Goal: Book appointment/travel/reservation

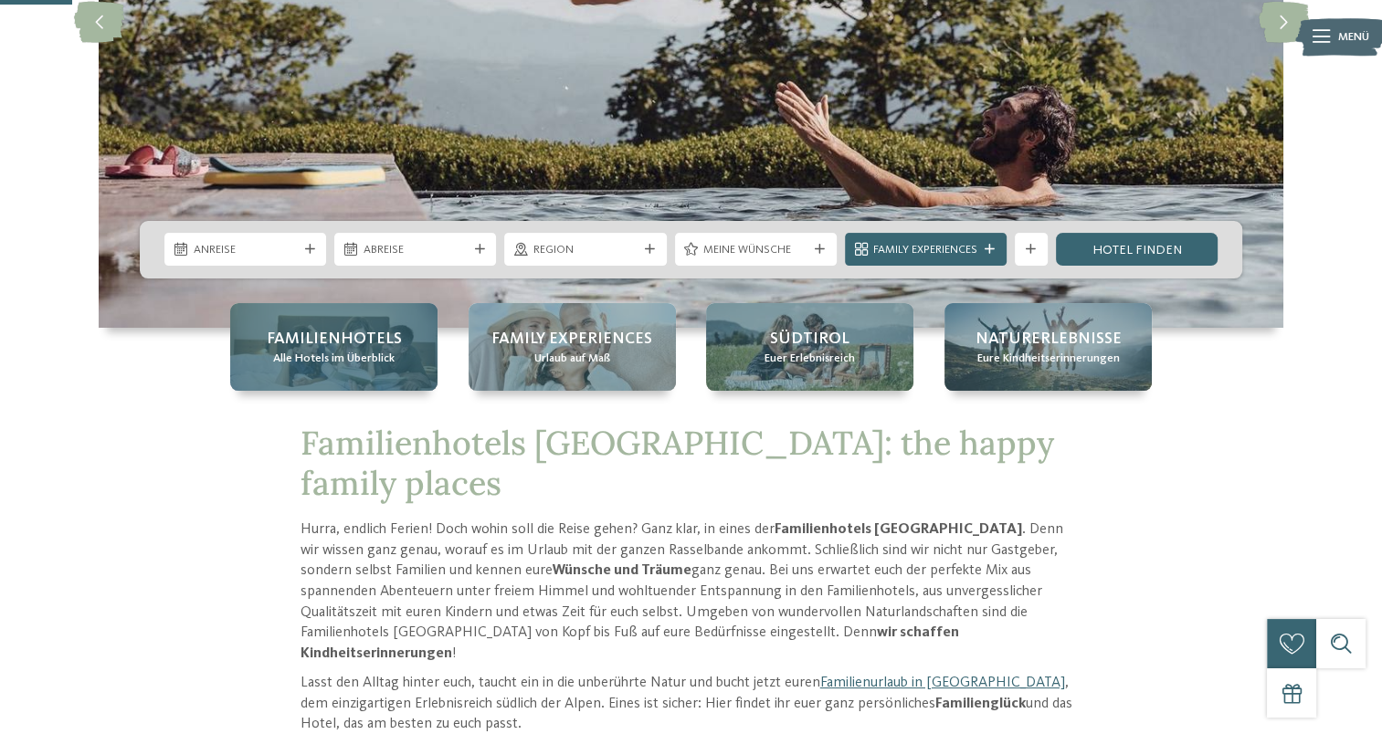
click at [300, 382] on div "Familienhotels Alle Hotels im Überblick" at bounding box center [333, 347] width 207 height 88
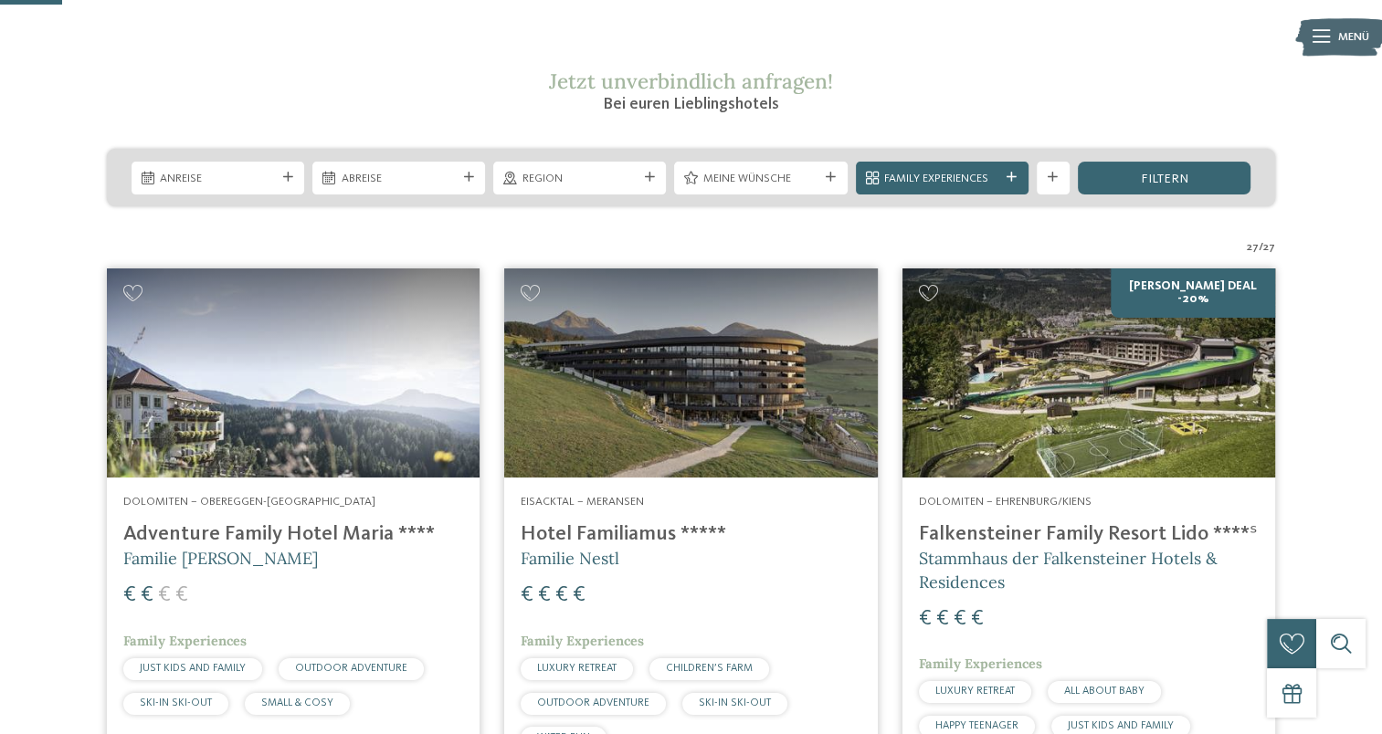
scroll to position [183, 0]
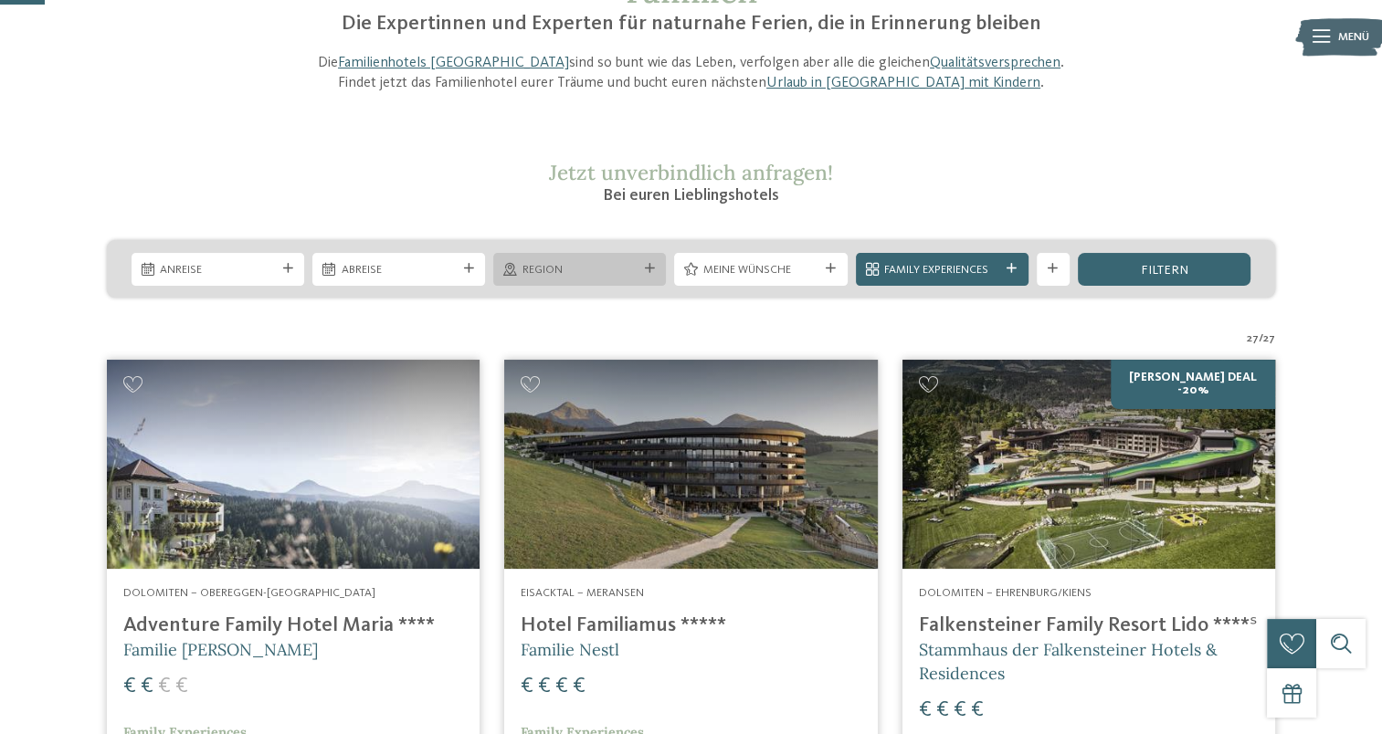
click at [647, 277] on div "Region" at bounding box center [579, 269] width 173 height 33
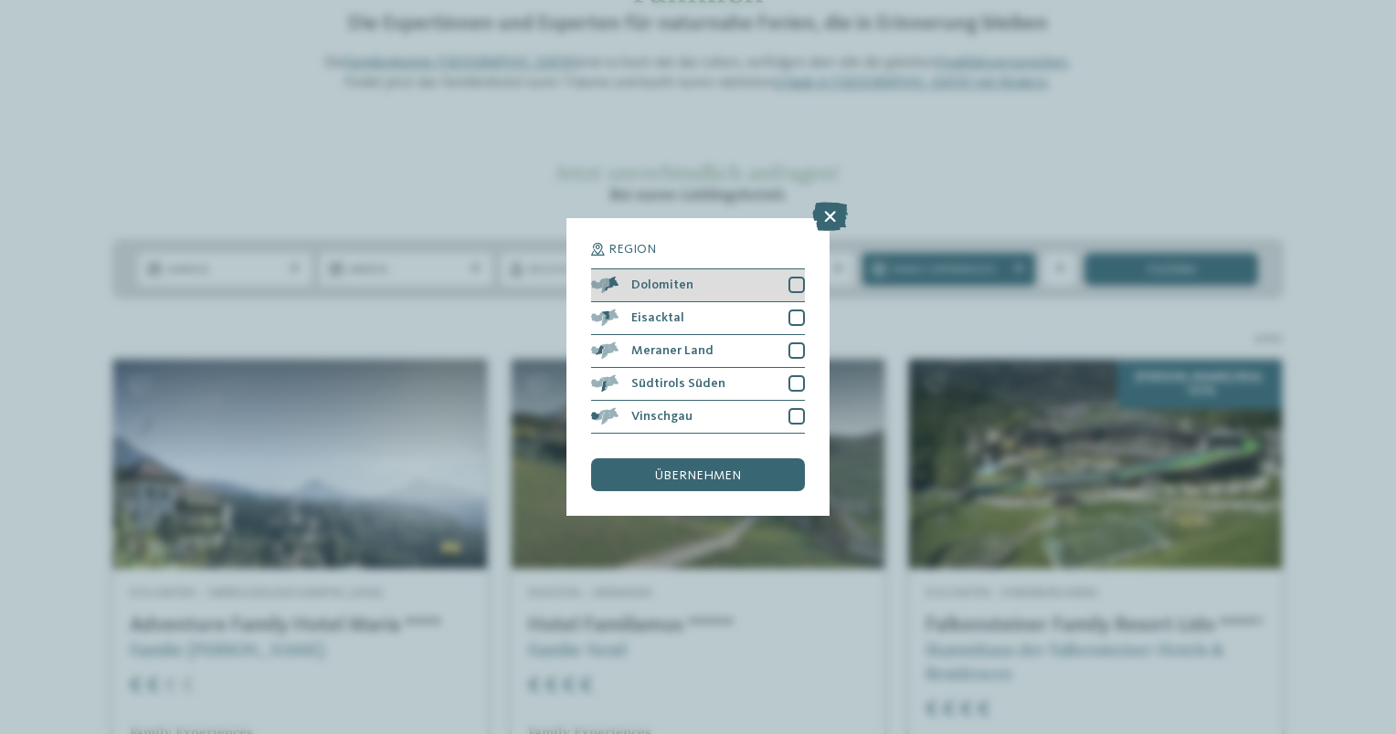
click at [799, 289] on div at bounding box center [796, 285] width 16 height 16
click at [698, 470] on span "übernehmen" at bounding box center [698, 476] width 86 height 13
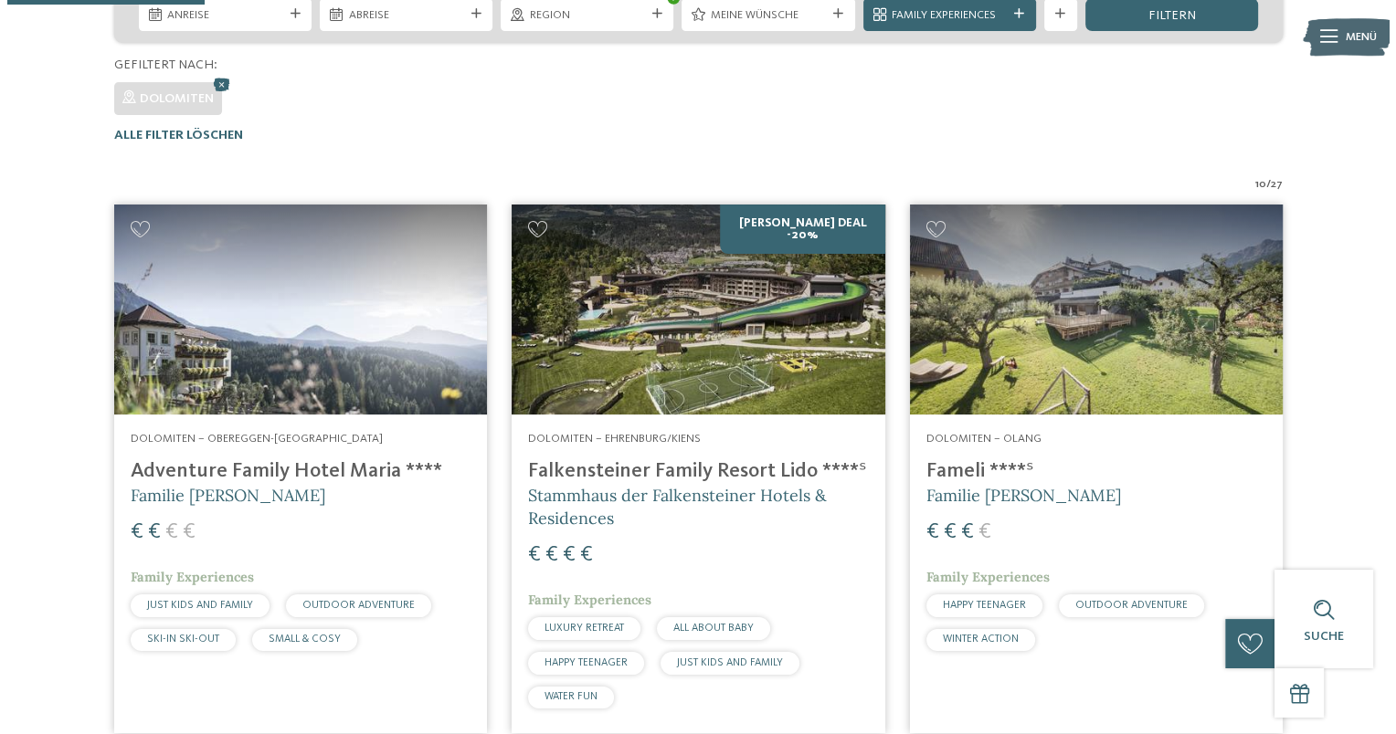
scroll to position [346, 0]
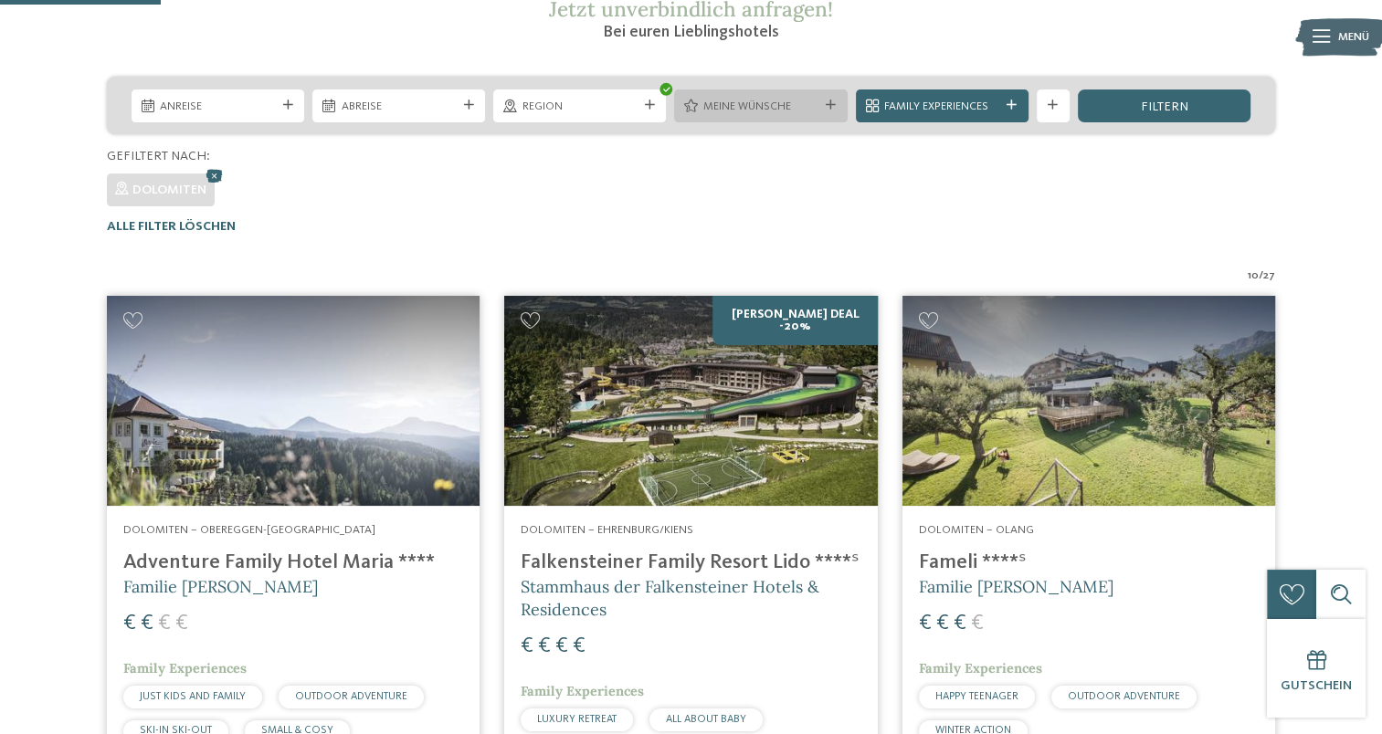
click at [846, 108] on div "Meine Wünsche" at bounding box center [760, 106] width 173 height 33
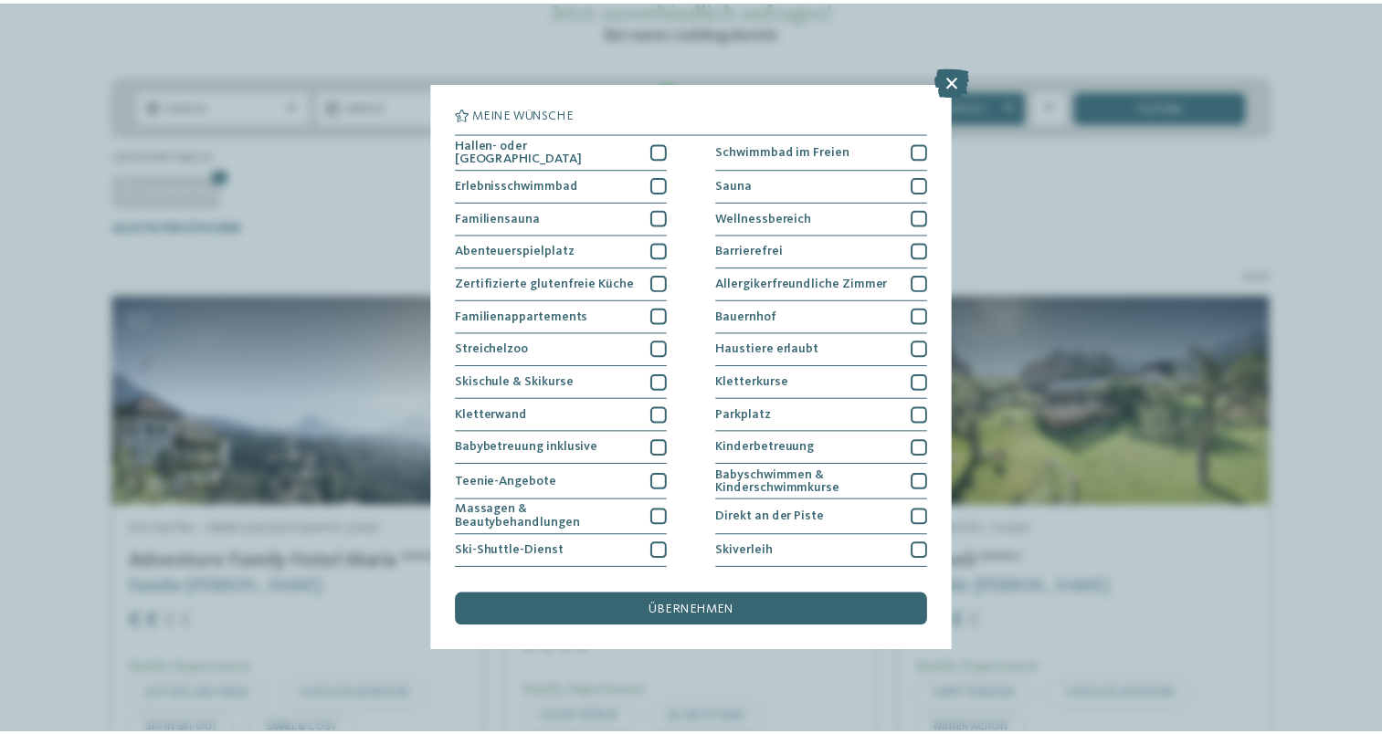
scroll to position [0, 0]
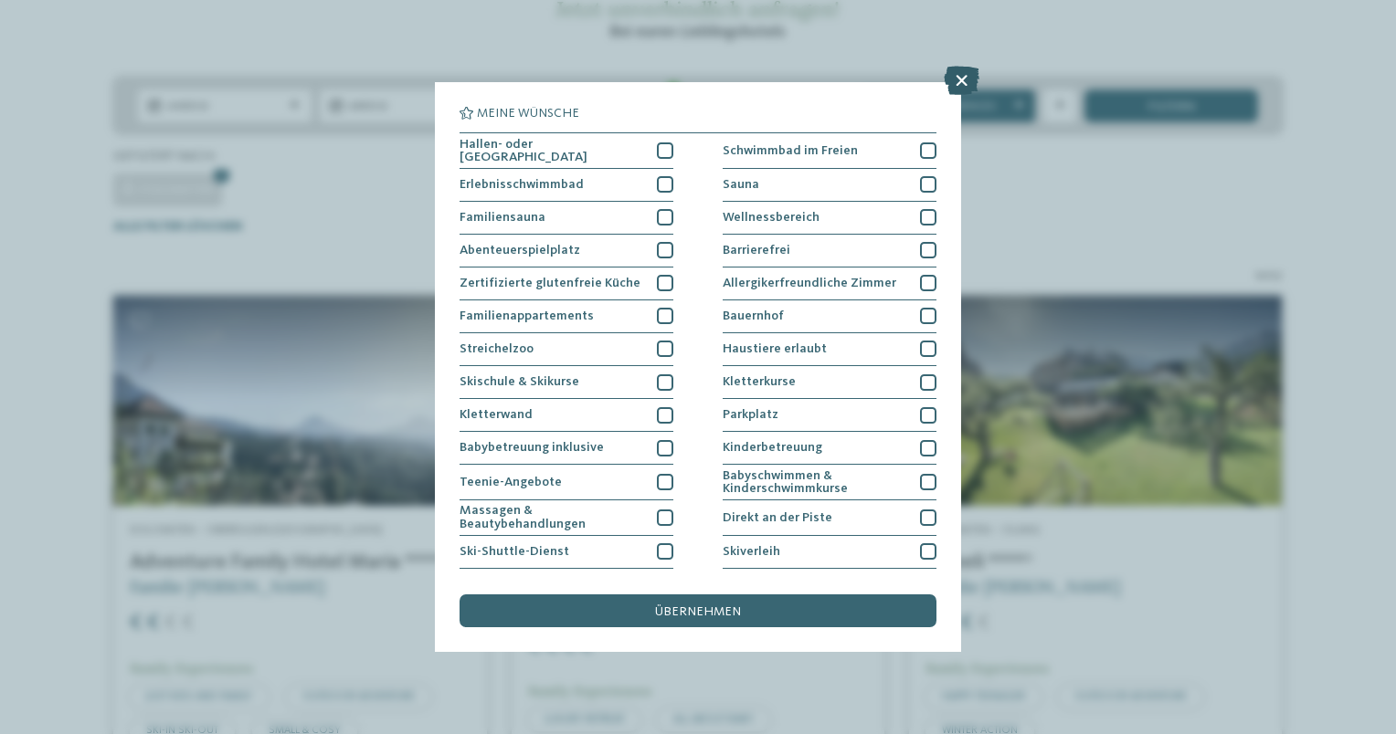
click at [950, 74] on icon at bounding box center [962, 80] width 36 height 29
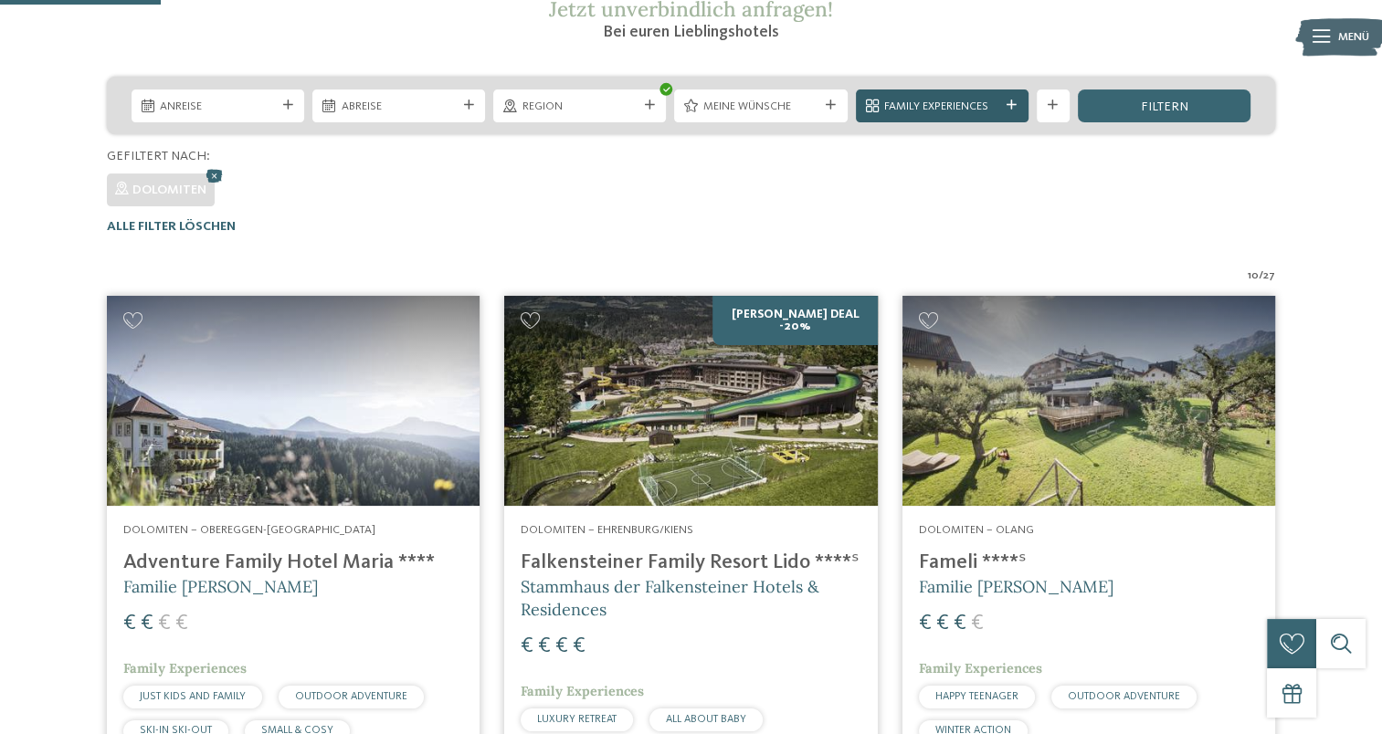
click at [1004, 110] on div at bounding box center [1012, 105] width 16 height 10
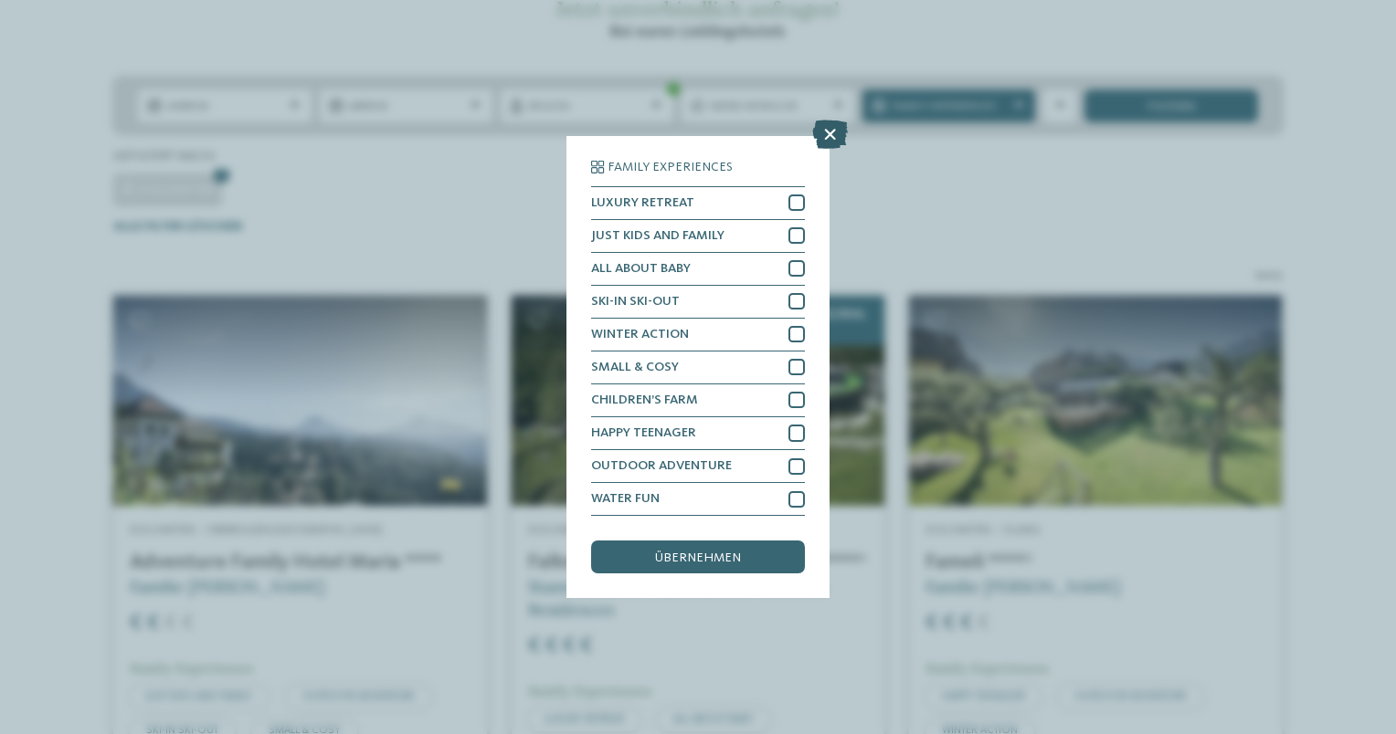
click at [840, 138] on icon at bounding box center [830, 134] width 36 height 29
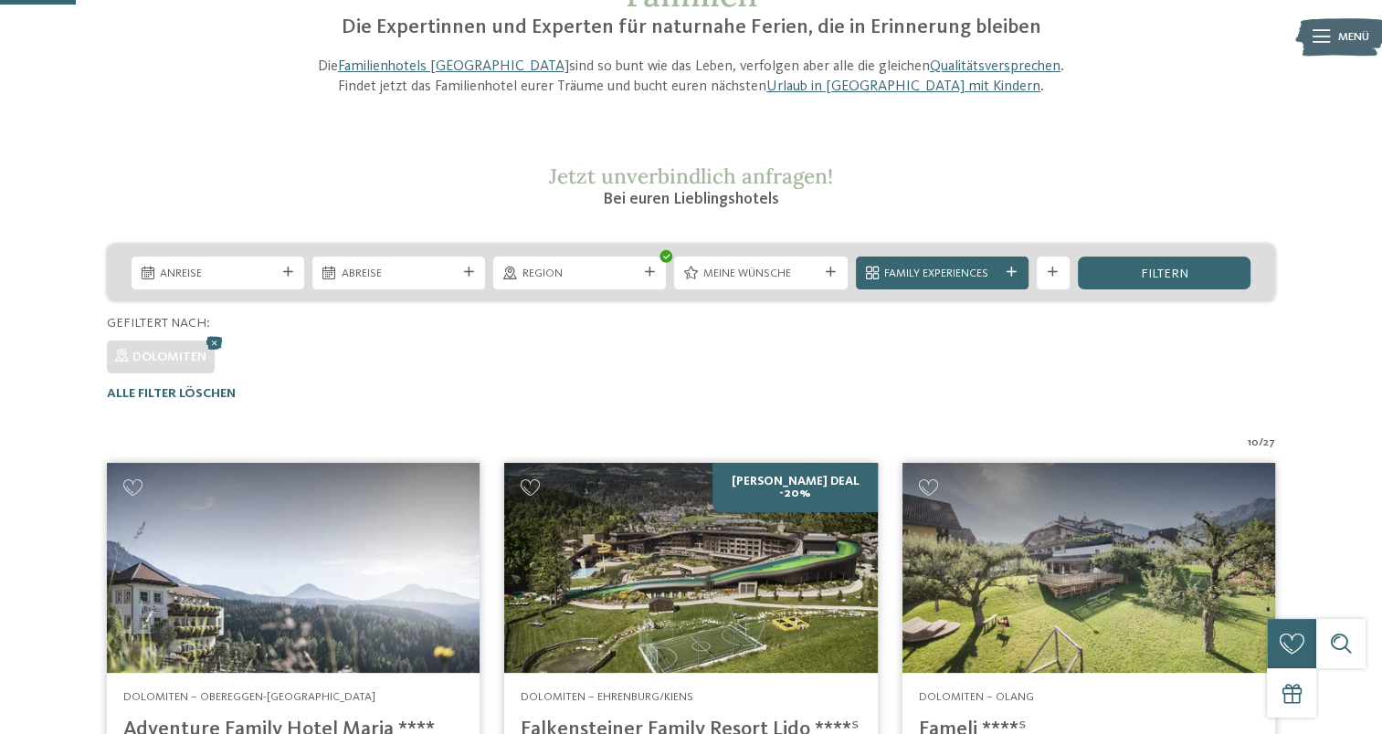
scroll to position [164, 0]
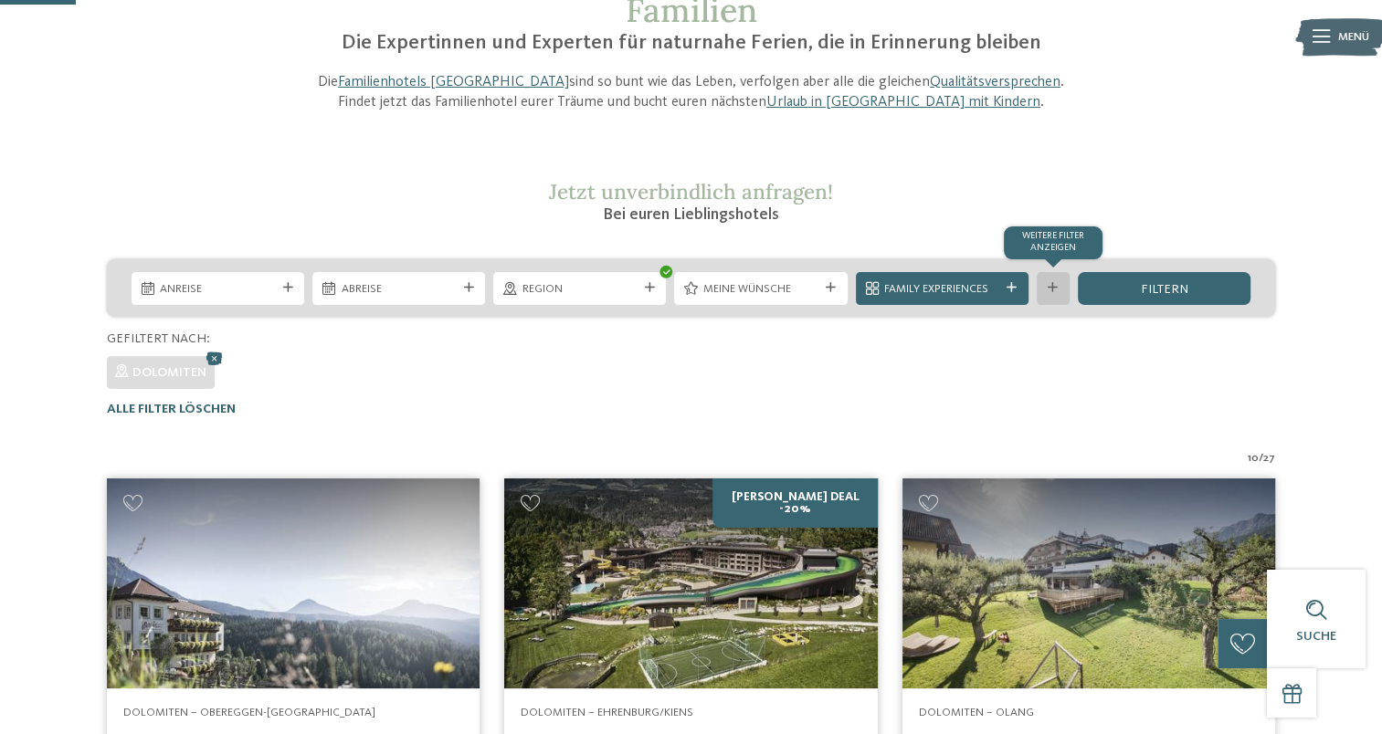
click at [1045, 289] on div at bounding box center [1053, 288] width 16 height 10
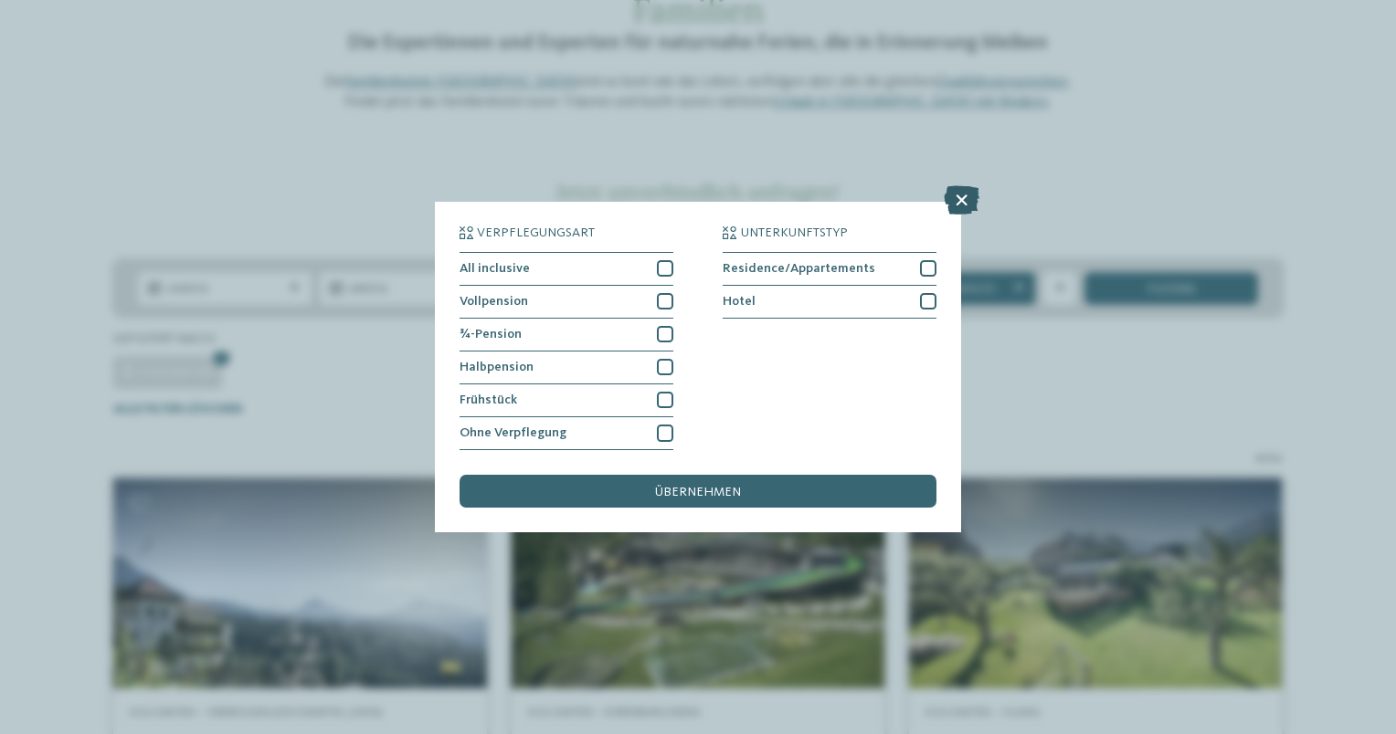
click at [960, 199] on icon at bounding box center [962, 199] width 36 height 29
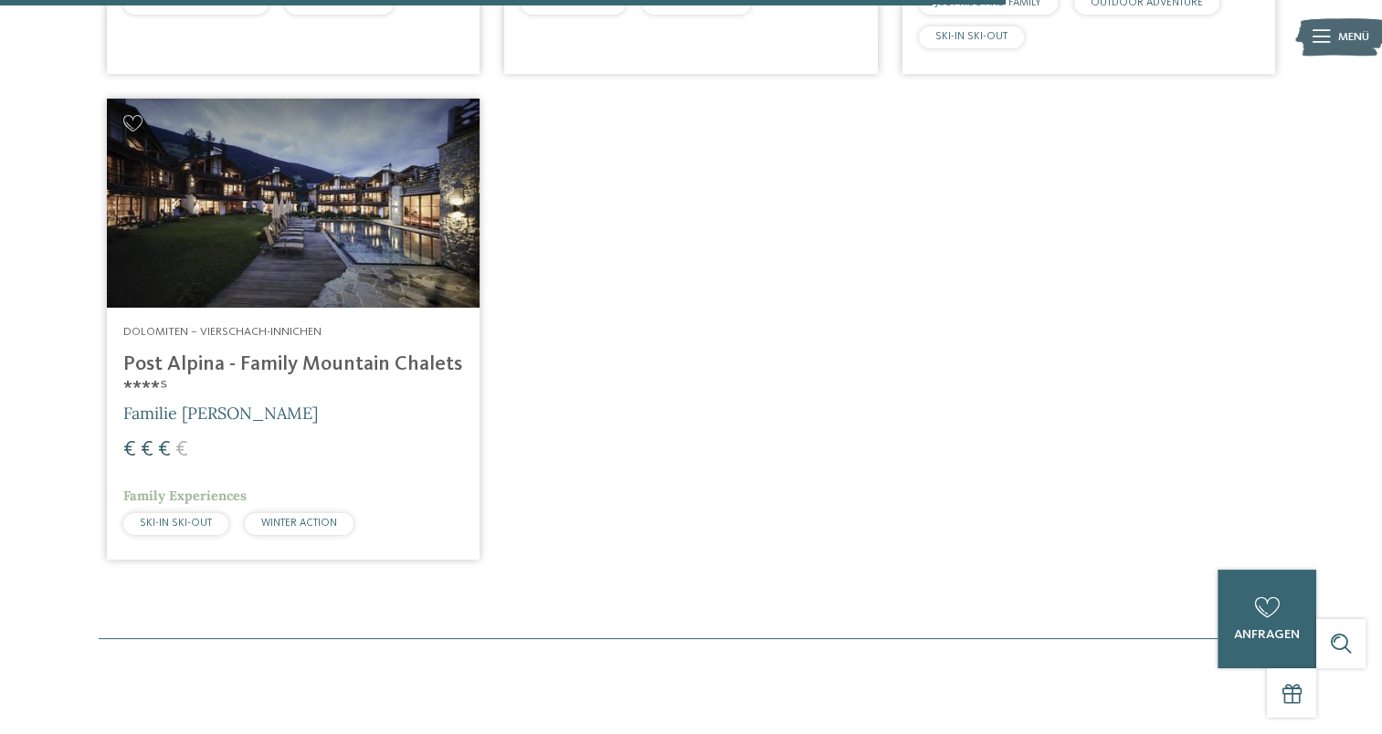
scroll to position [2173, 0]
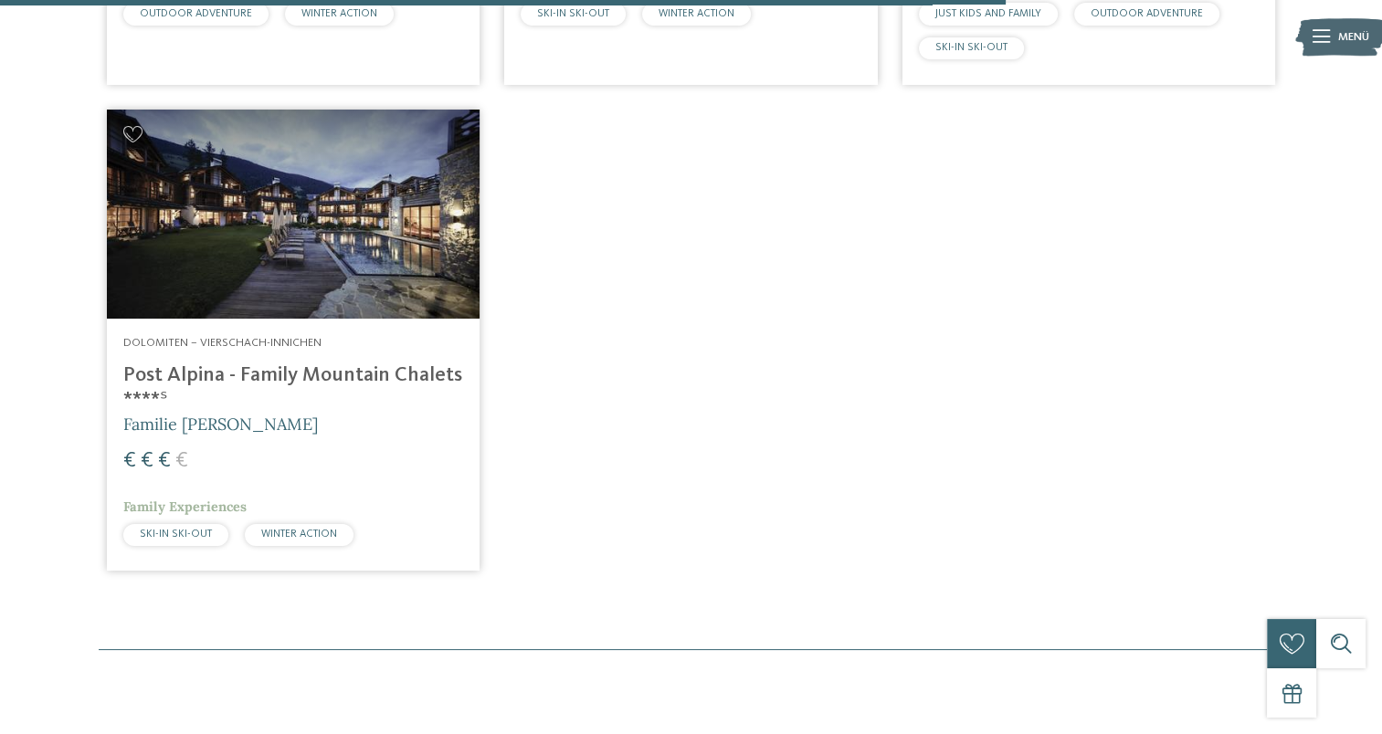
click at [188, 249] on img at bounding box center [293, 215] width 373 height 210
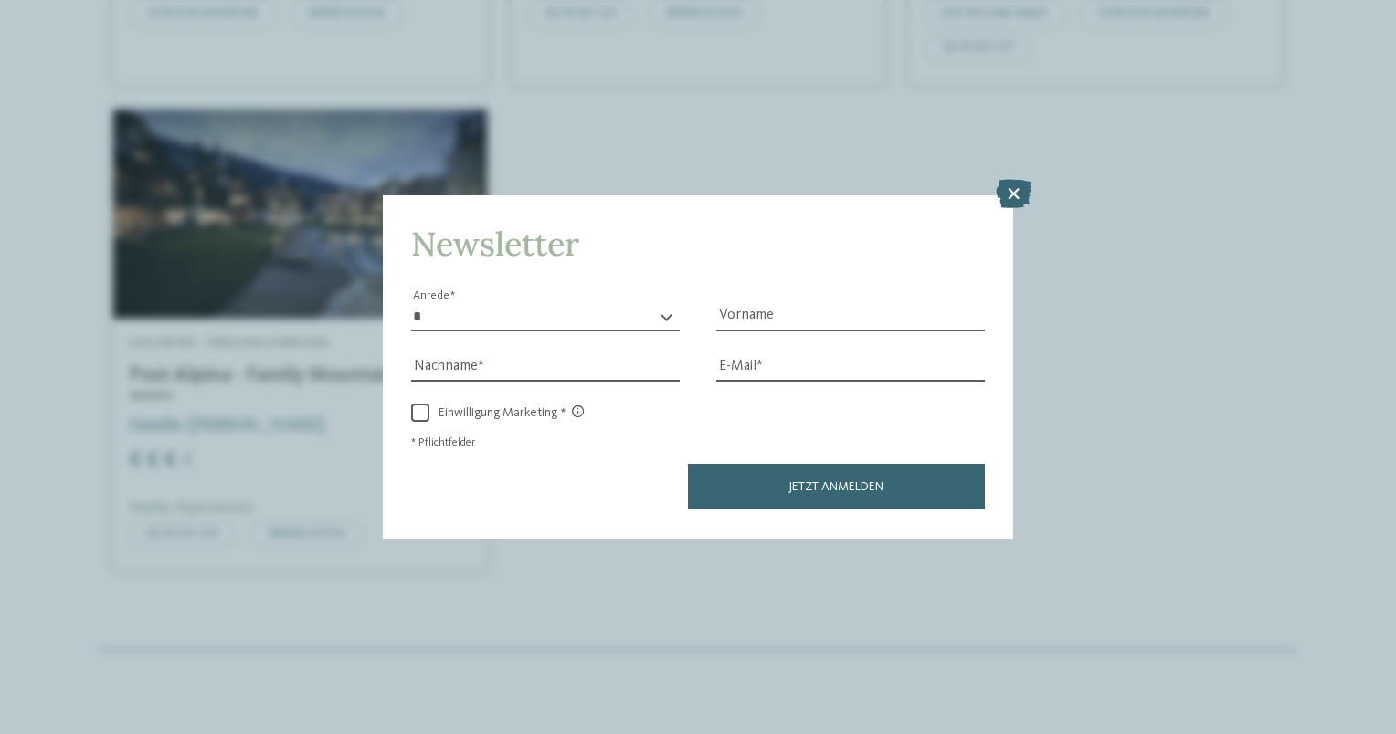
click at [1017, 193] on icon at bounding box center [1014, 194] width 36 height 29
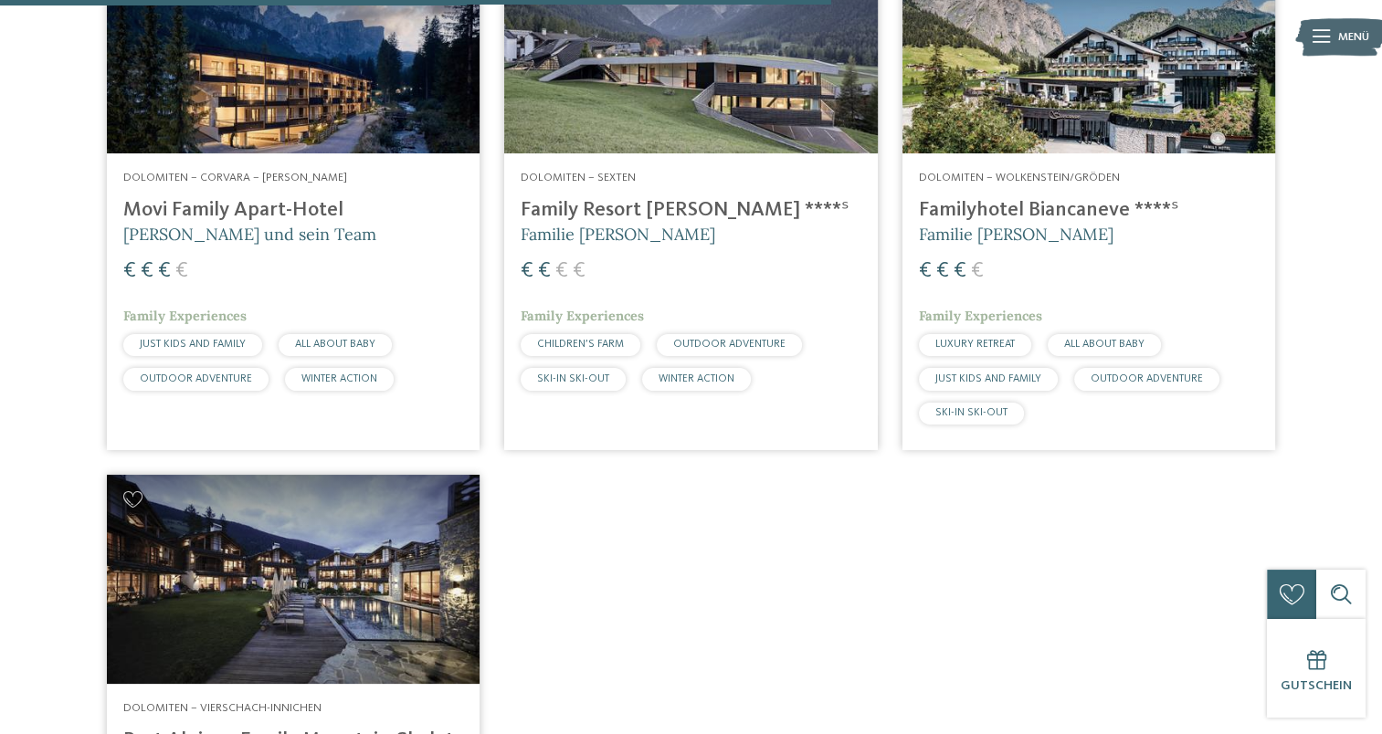
scroll to position [1717, 0]
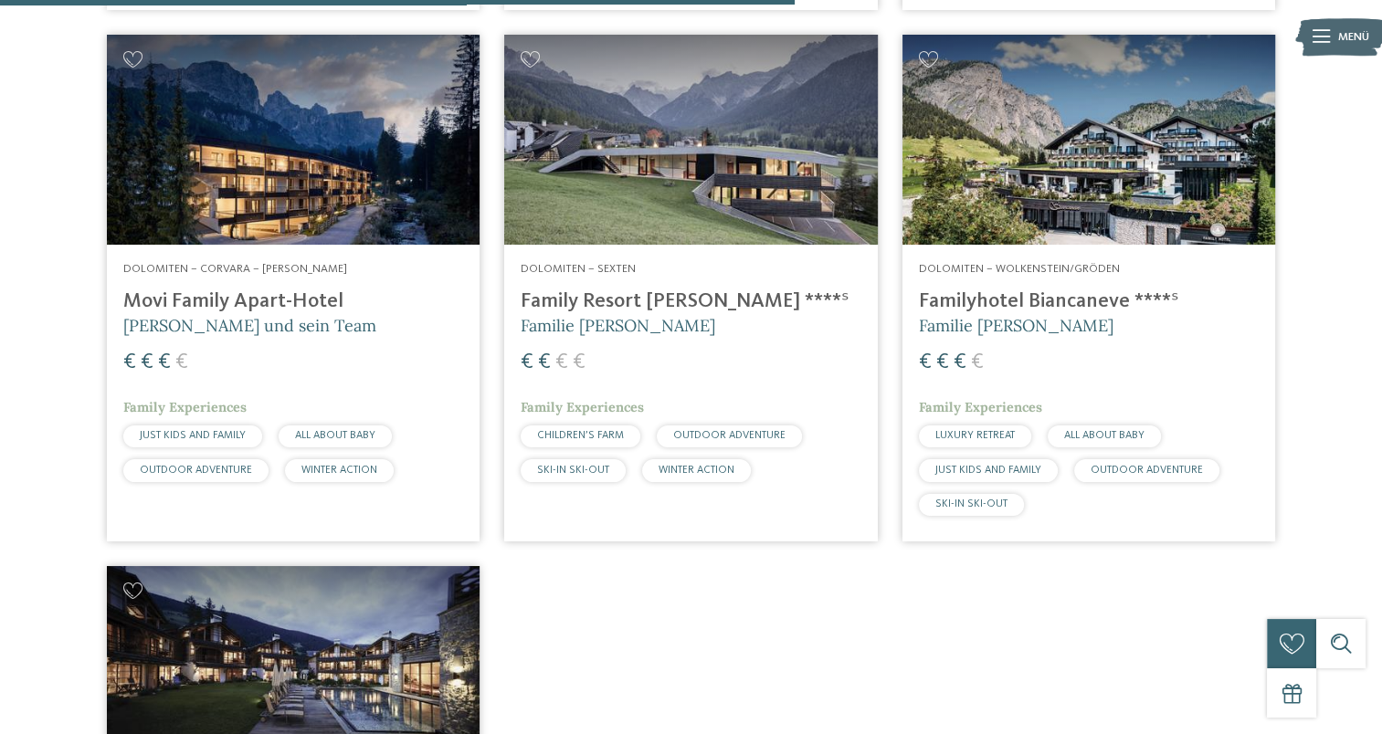
click at [677, 128] on img at bounding box center [690, 140] width 373 height 210
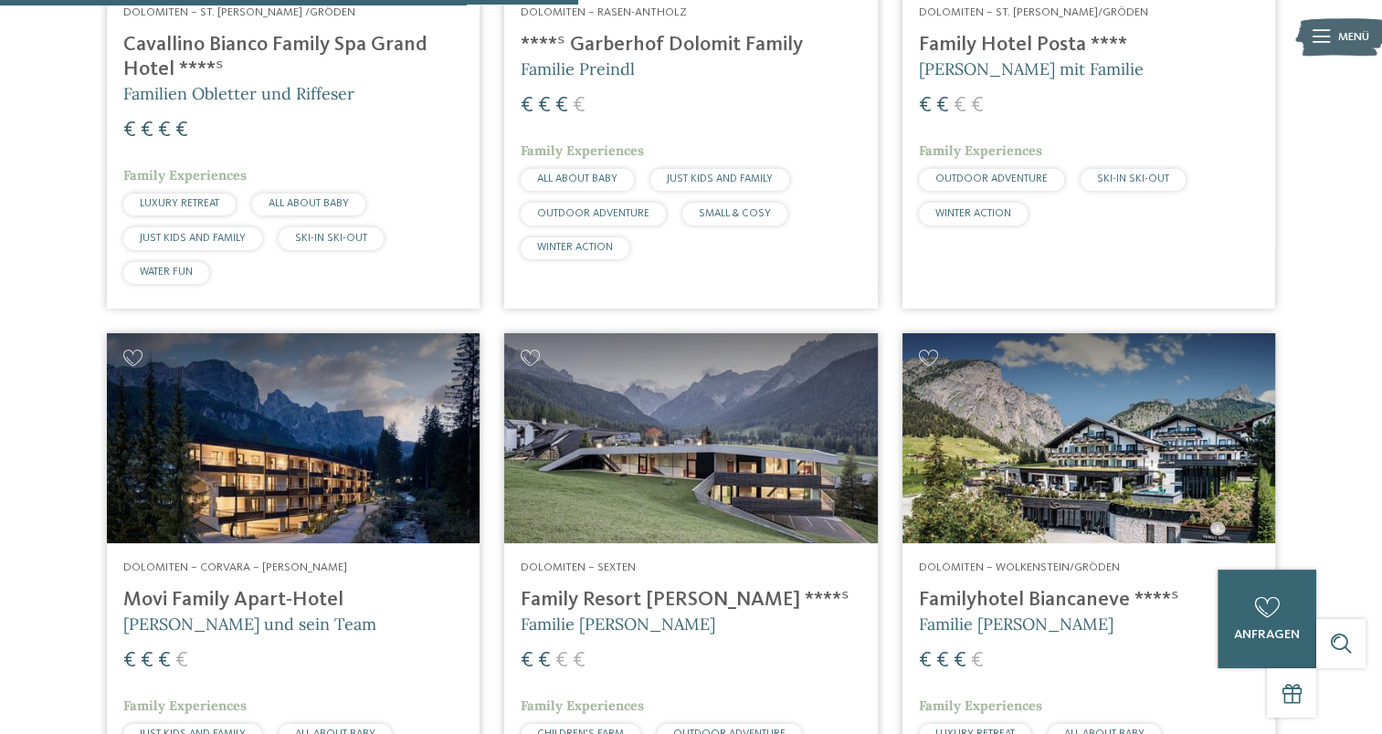
scroll to position [1250, 0]
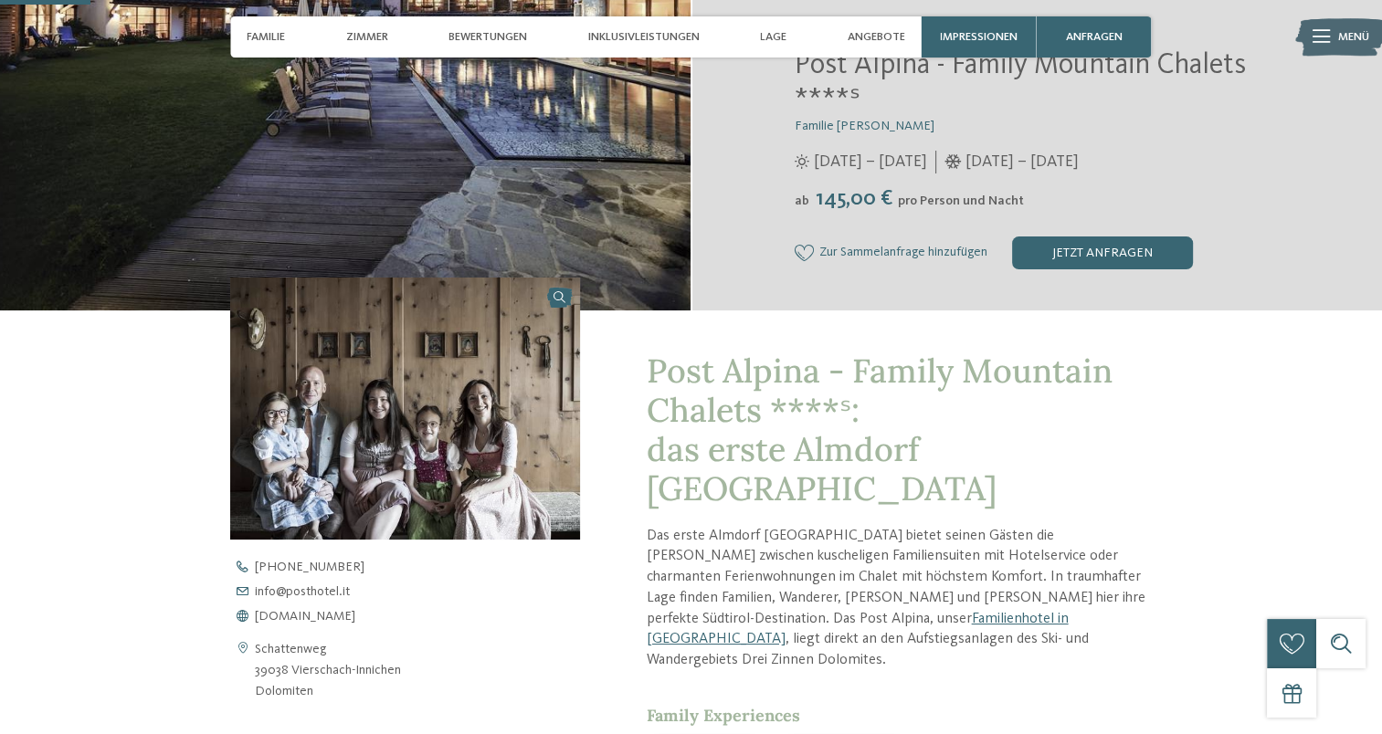
scroll to position [457, 0]
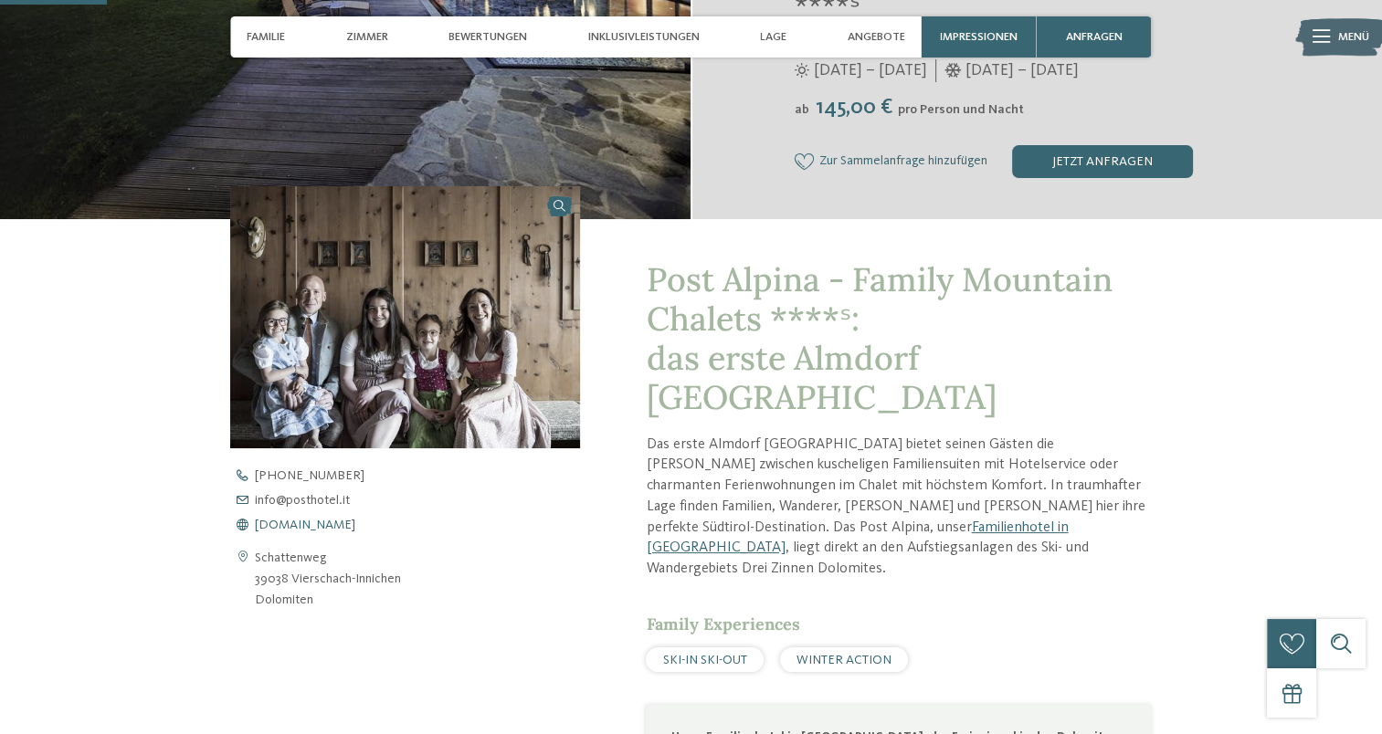
click at [311, 519] on span "[DOMAIN_NAME]" at bounding box center [305, 525] width 100 height 13
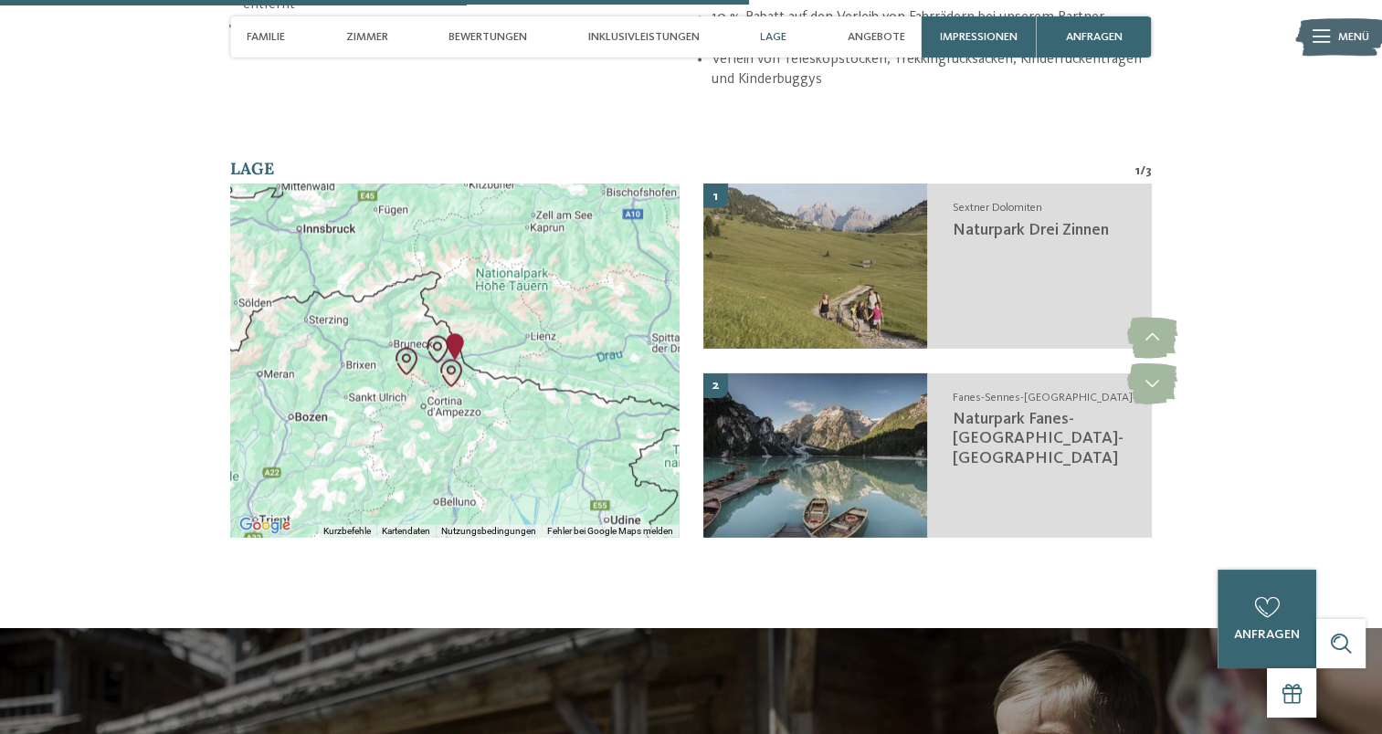
scroll to position [3289, 0]
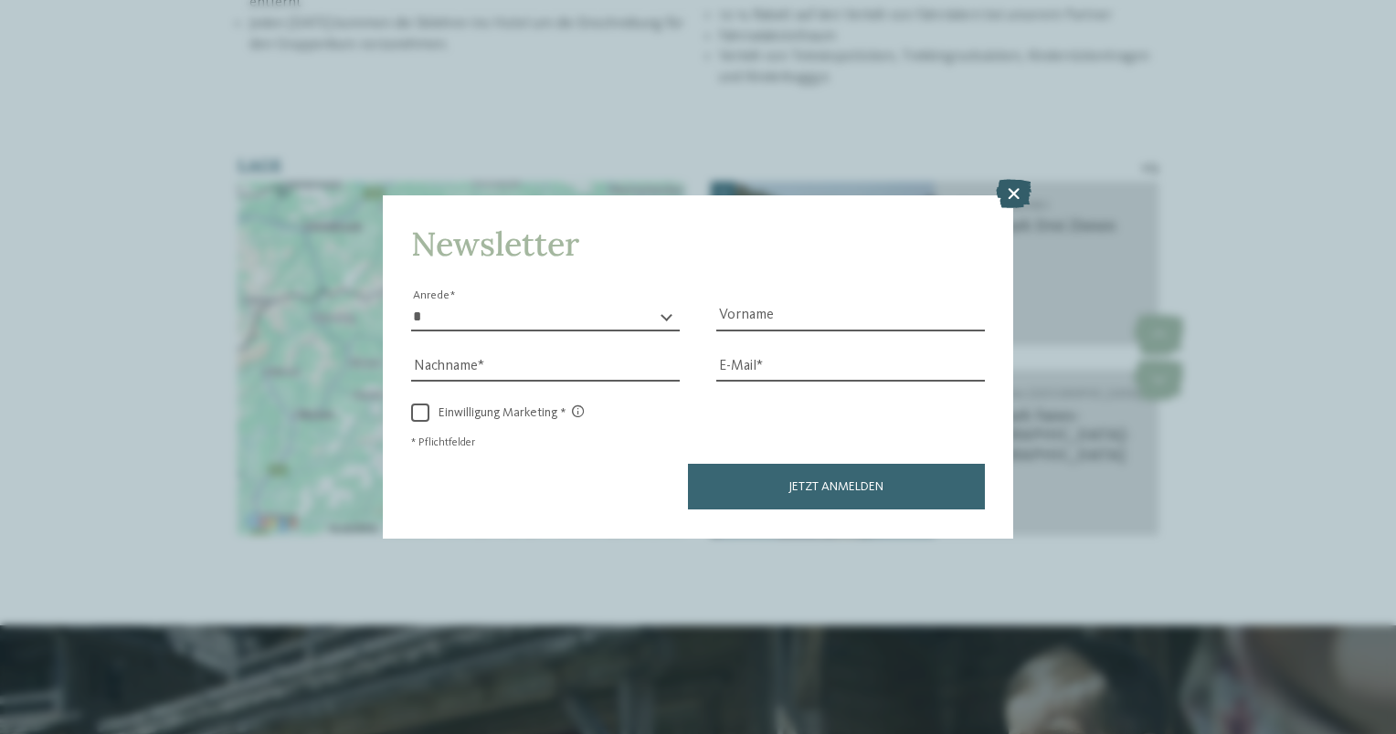
click at [1028, 192] on icon at bounding box center [1014, 194] width 36 height 29
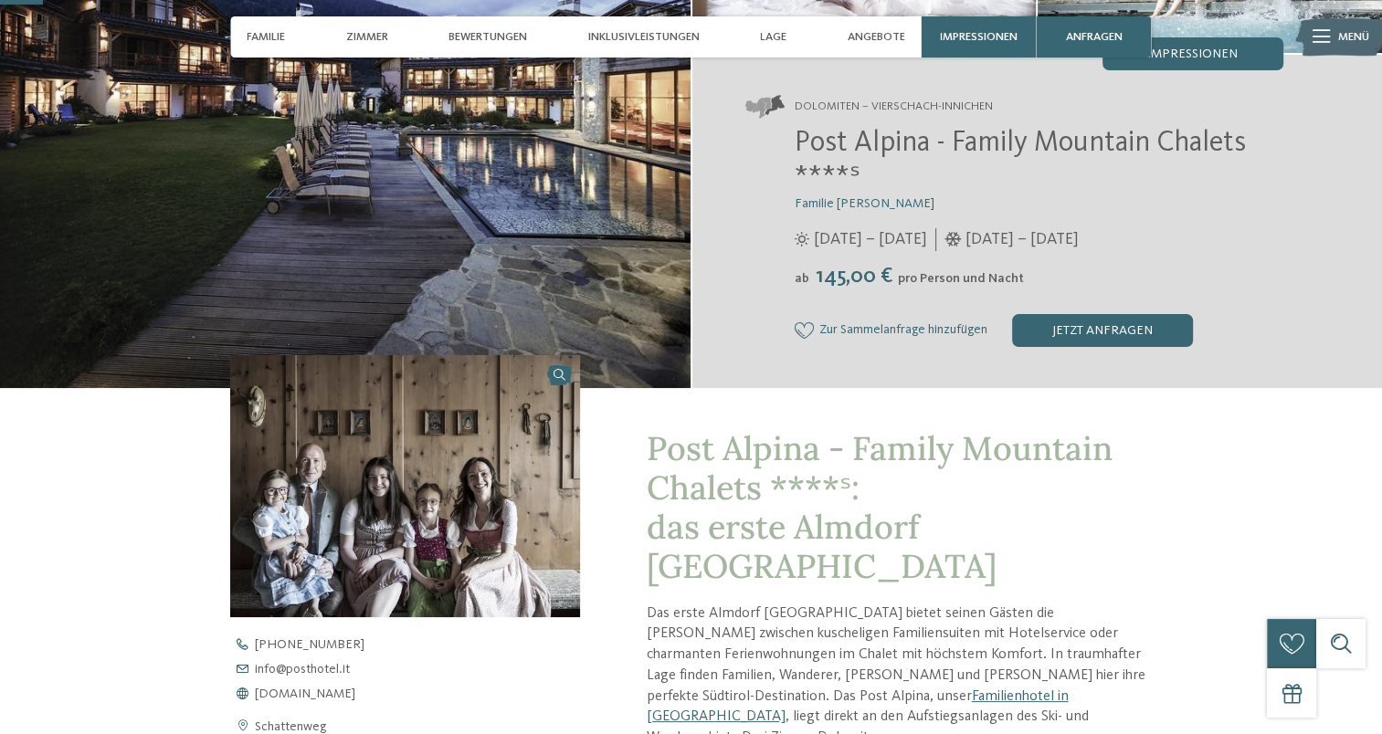
scroll to position [183, 0]
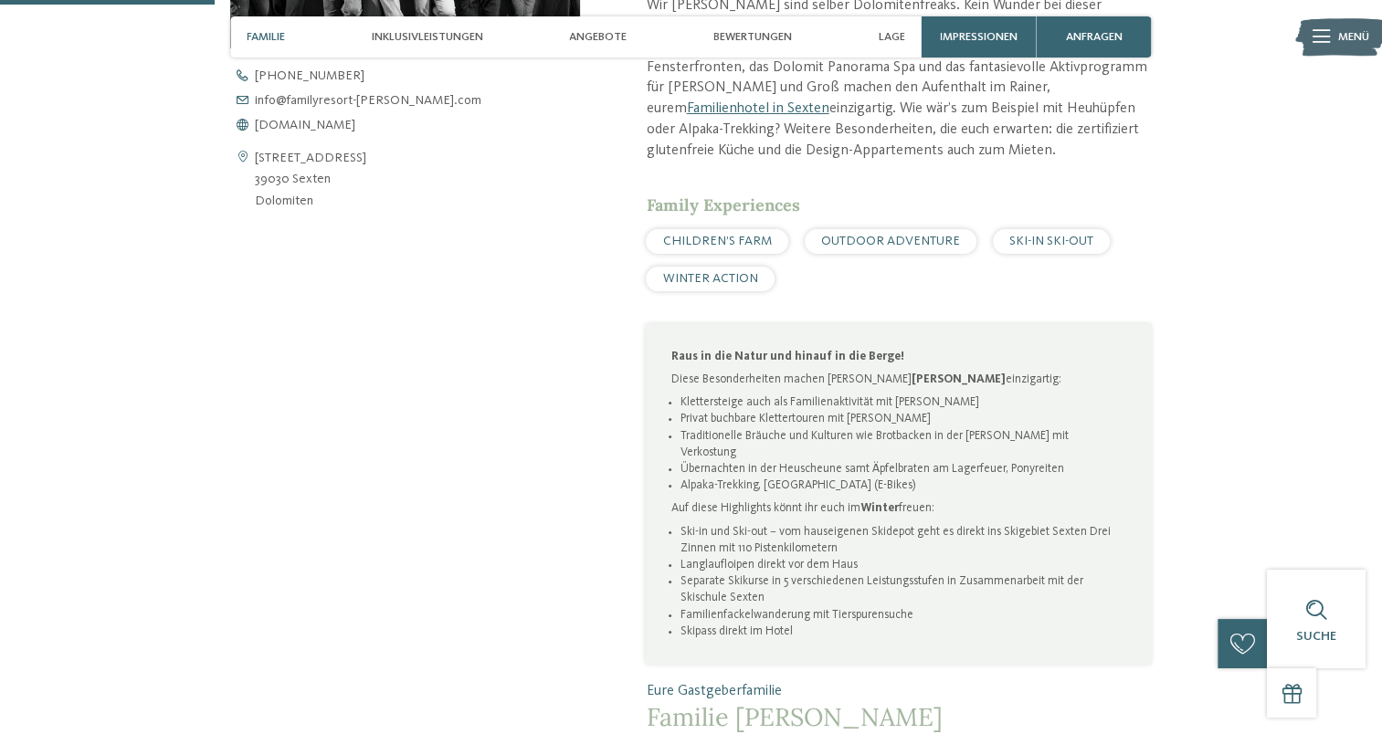
scroll to position [639, 0]
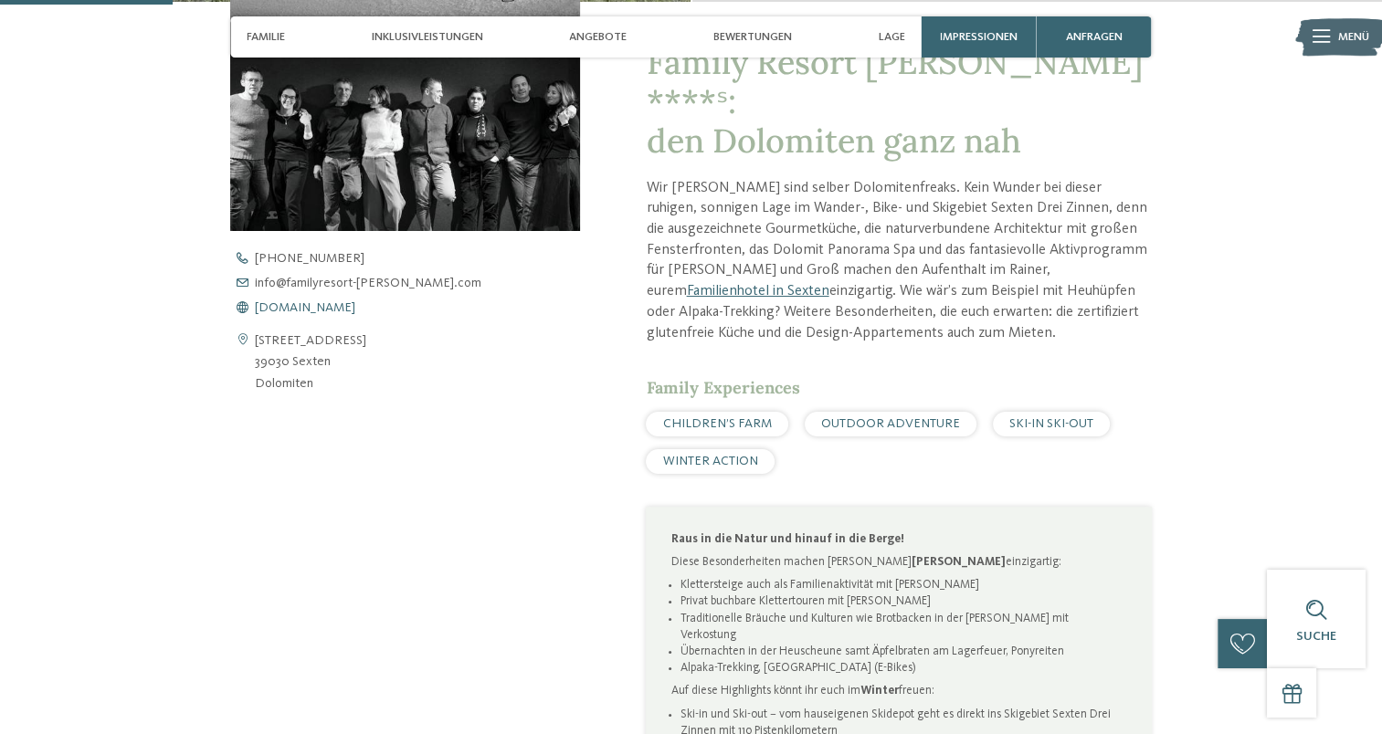
click at [287, 312] on span "www.familyresort-rainer.com" at bounding box center [305, 307] width 100 height 13
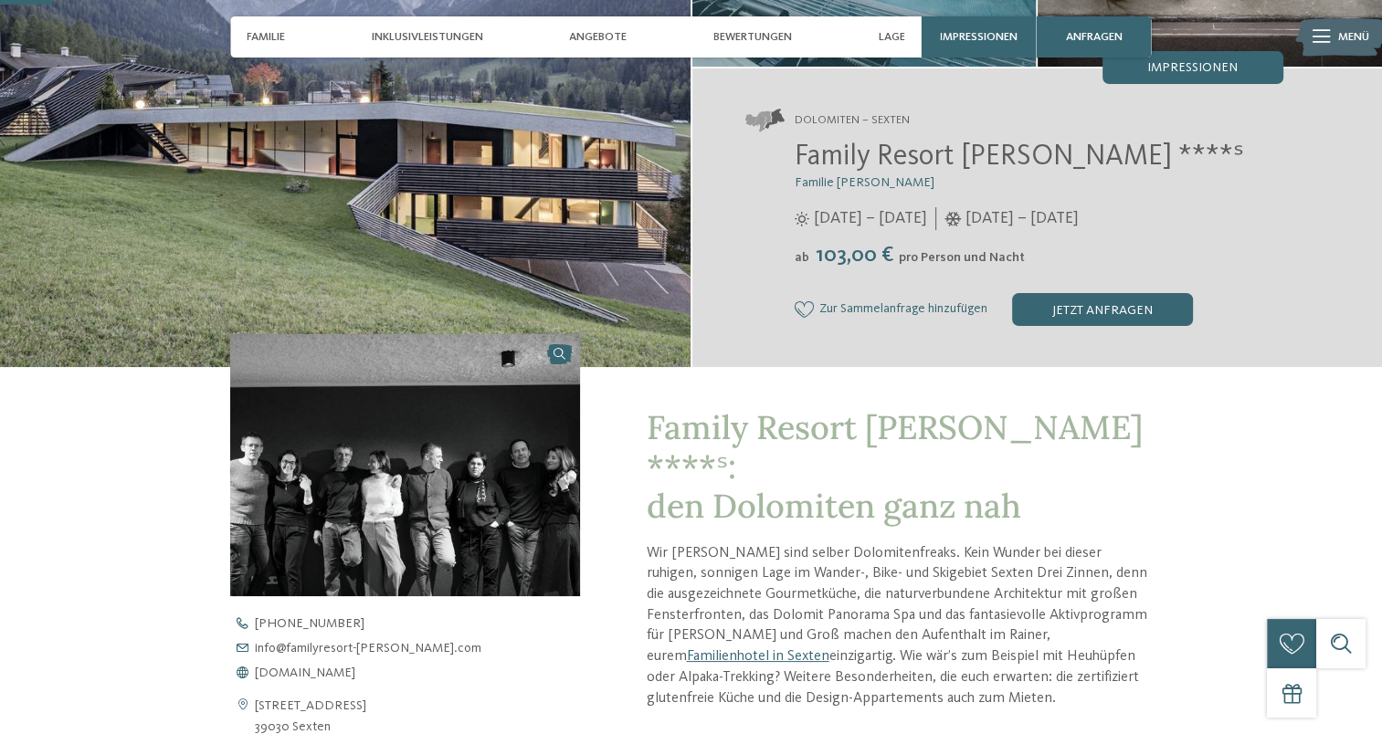
scroll to position [0, 0]
